Goal: Complete application form

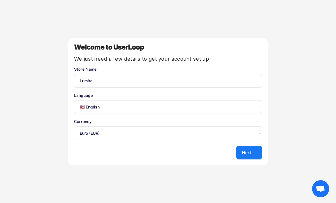
select select ""en""
select select ""1348695171700984260__LOOKUP__1635527639173x833446490375085600""
click at [86, 108] on select "Select an option... 🇺🇸 English 🇫🇷 Français 🇩🇪 Deutsch 🇪🇸 Español" at bounding box center [168, 107] width 188 height 14
select select ""fr""
click at [244, 151] on button "Next →" at bounding box center [249, 153] width 26 height 14
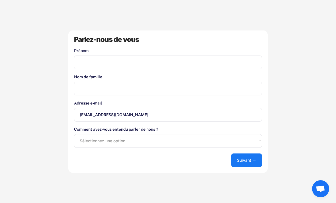
click at [81, 63] on input "input" at bounding box center [168, 62] width 188 height 14
type input "Fabien"
click at [86, 94] on input "input" at bounding box center [168, 89] width 188 height 14
type input "letz"
click at [86, 143] on select "Sélectionnez une option... Boutique d'applications Shopify Google Blog UserLoop…" at bounding box center [168, 141] width 188 height 14
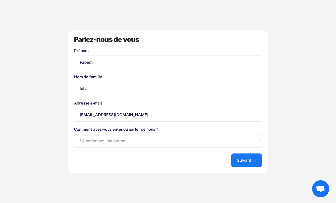
select select ""shopify_app_store""
click at [244, 161] on button "Suivant →" at bounding box center [246, 160] width 31 height 14
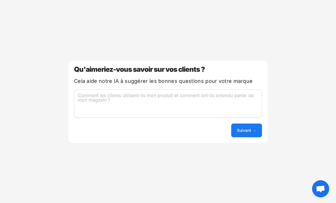
click at [94, 106] on textarea at bounding box center [168, 103] width 188 height 28
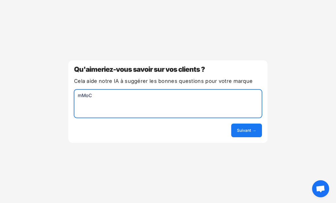
click at [104, 93] on textarea "mMoC" at bounding box center [168, 103] width 188 height 28
type textarea "M"
click at [99, 89] on textarea "iS" at bounding box center [168, 103] width 188 height 28
click at [88, 99] on textarea "iS" at bounding box center [168, 103] width 188 height 28
type textarea "e"
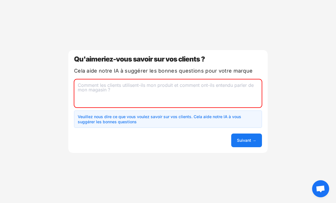
click at [238, 143] on button "Suivant →" at bounding box center [246, 140] width 31 height 14
click at [238, 144] on button "Suivant →" at bounding box center [246, 140] width 31 height 14
click at [239, 135] on button "Suivant →" at bounding box center [246, 140] width 31 height 14
click at [93, 118] on h6 "Veuillez nous dire ce que vous voulez savoir sur vos clients. Cela aide notre I…" at bounding box center [163, 119] width 171 height 10
click at [90, 90] on textarea at bounding box center [168, 93] width 188 height 28
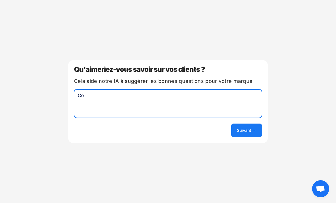
type textarea "C"
type textarea "S"
click at [105, 91] on textarea "oiQuRUOP" at bounding box center [168, 103] width 188 height 28
click at [104, 94] on textarea "oiQuRUOP" at bounding box center [168, 103] width 188 height 28
type textarea "o"
